Goal: Task Accomplishment & Management: Manage account settings

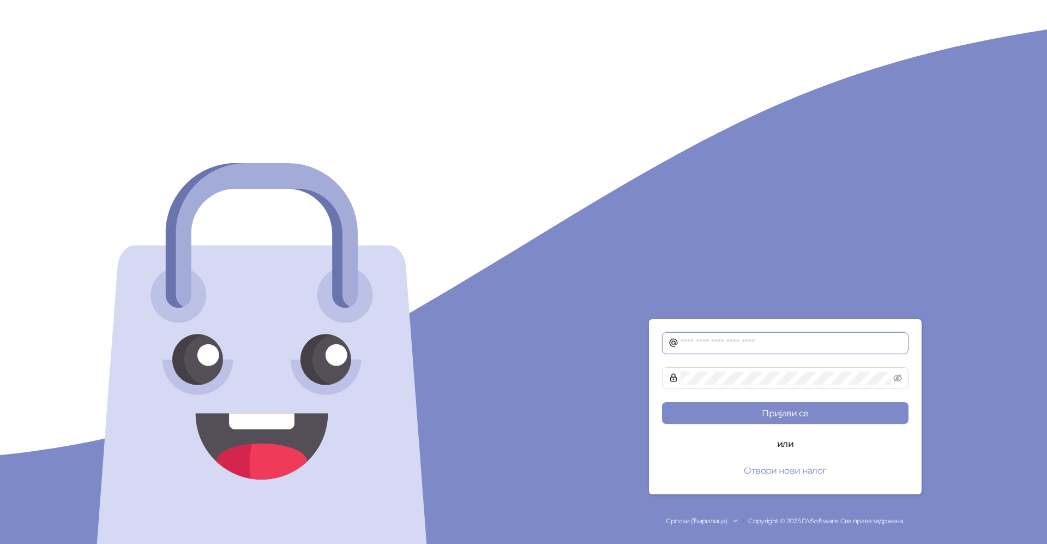
click at [728, 345] on input "text" at bounding box center [791, 342] width 221 height 13
type input "**********"
click at [706, 370] on span at bounding box center [785, 378] width 246 height 22
click at [777, 411] on button "Пријави се" at bounding box center [785, 413] width 246 height 22
